Goal: Task Accomplishment & Management: Use online tool/utility

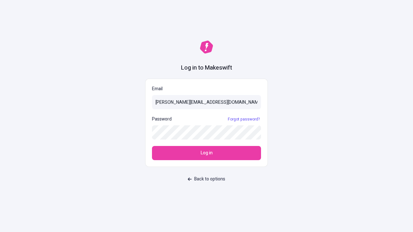
type input "[PERSON_NAME][EMAIL_ADDRESS][DOMAIN_NAME]"
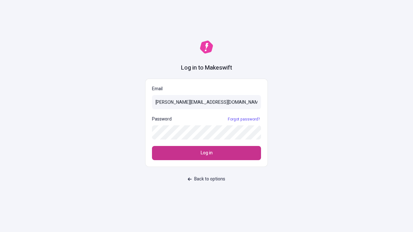
click at [207, 153] on span "Log in" at bounding box center [207, 153] width 12 height 7
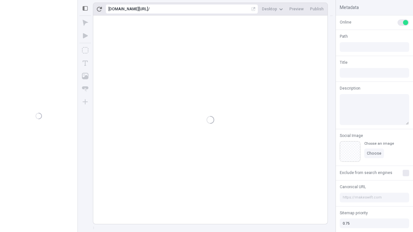
type input "/page"
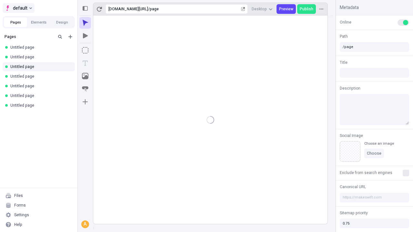
click at [18, 8] on span "default" at bounding box center [20, 8] width 15 height 8
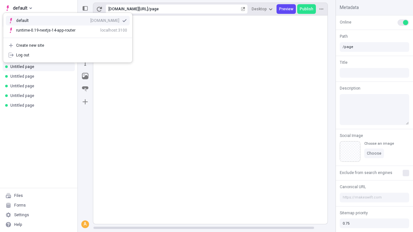
click at [90, 19] on div "qee9k4dy7d.staging.makeswift.site" at bounding box center [104, 20] width 29 height 5
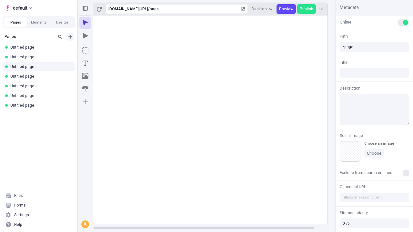
click at [70, 37] on icon "Add new" at bounding box center [70, 37] width 4 height 4
click at [105, 50] on span "Blank page" at bounding box center [108, 49] width 40 height 5
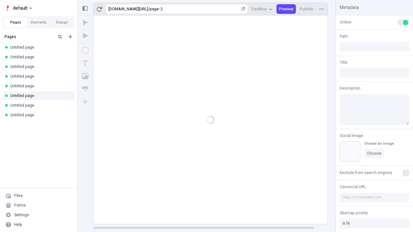
type input "/page-2"
click at [85, 50] on icon "Box" at bounding box center [85, 50] width 6 height 6
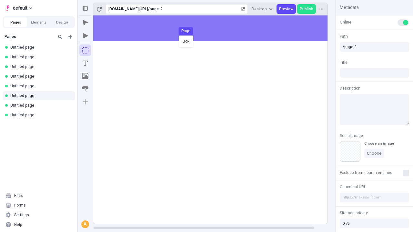
click at [217, 28] on div "Box Page" at bounding box center [206, 116] width 413 height 232
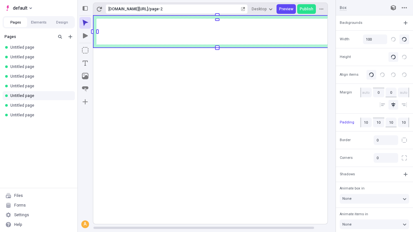
click at [85, 76] on icon "Image" at bounding box center [85, 76] width 6 height 6
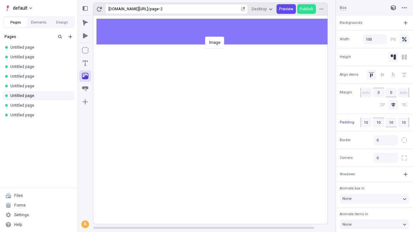
click at [217, 32] on div "Image" at bounding box center [206, 116] width 413 height 232
click at [85, 63] on icon "Text" at bounding box center [85, 63] width 5 height 5
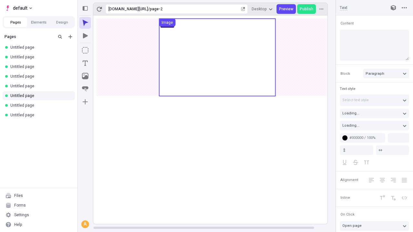
type input "18"
type input "1.5"
type textarea "Appropriately redefine bricks-and-clicks channels, then globally fabricate cost…"
click at [217, 105] on rect at bounding box center [217, 119] width 248 height 209
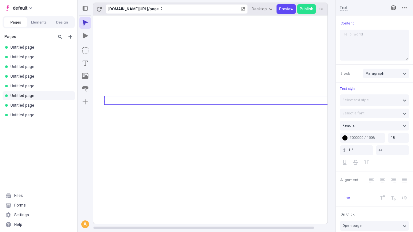
type textarea "Hello, world!"
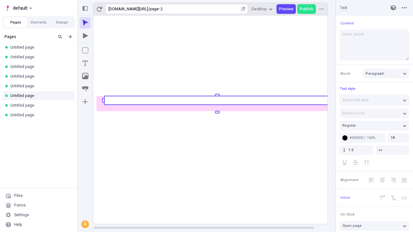
click at [85, 76] on icon "Image" at bounding box center [85, 76] width 6 height 6
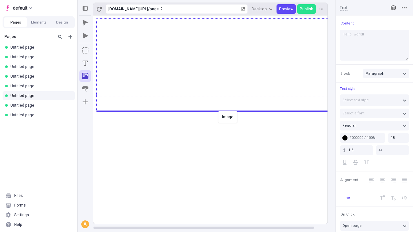
click at [217, 111] on div "Image" at bounding box center [206, 116] width 413 height 232
